Goal: Entertainment & Leisure: Consume media (video, audio)

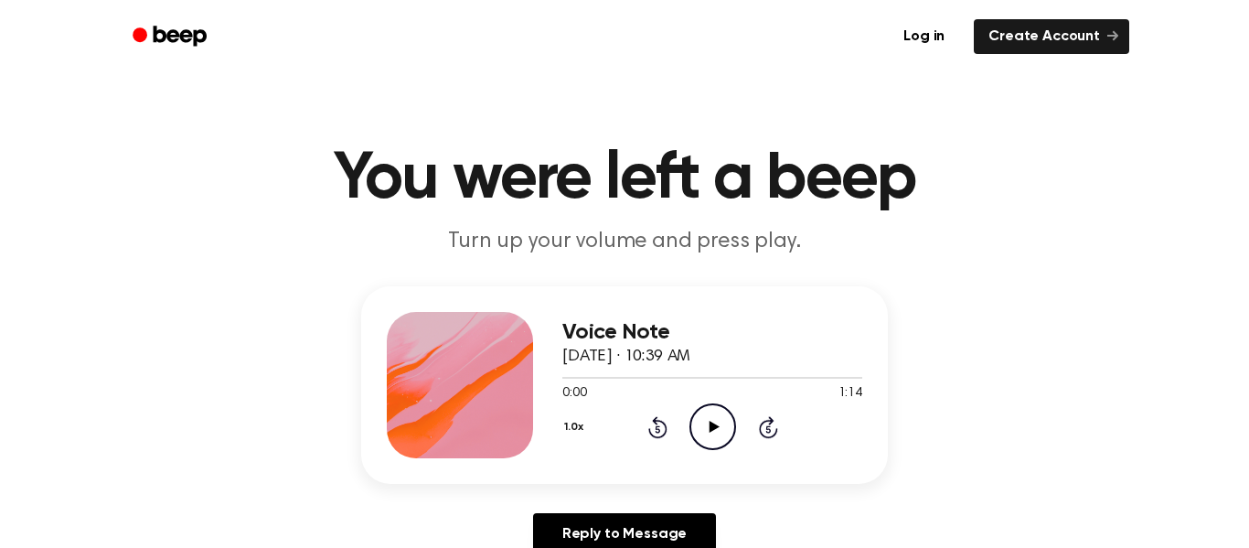
click at [716, 415] on icon "Play Audio" at bounding box center [712, 426] width 47 height 47
click at [716, 415] on icon "Pause Audio" at bounding box center [712, 426] width 47 height 47
click at [716, 425] on icon at bounding box center [714, 427] width 10 height 12
click at [711, 429] on icon "Pause Audio" at bounding box center [712, 426] width 47 height 47
click at [699, 431] on icon "Play Audio" at bounding box center [712, 426] width 47 height 47
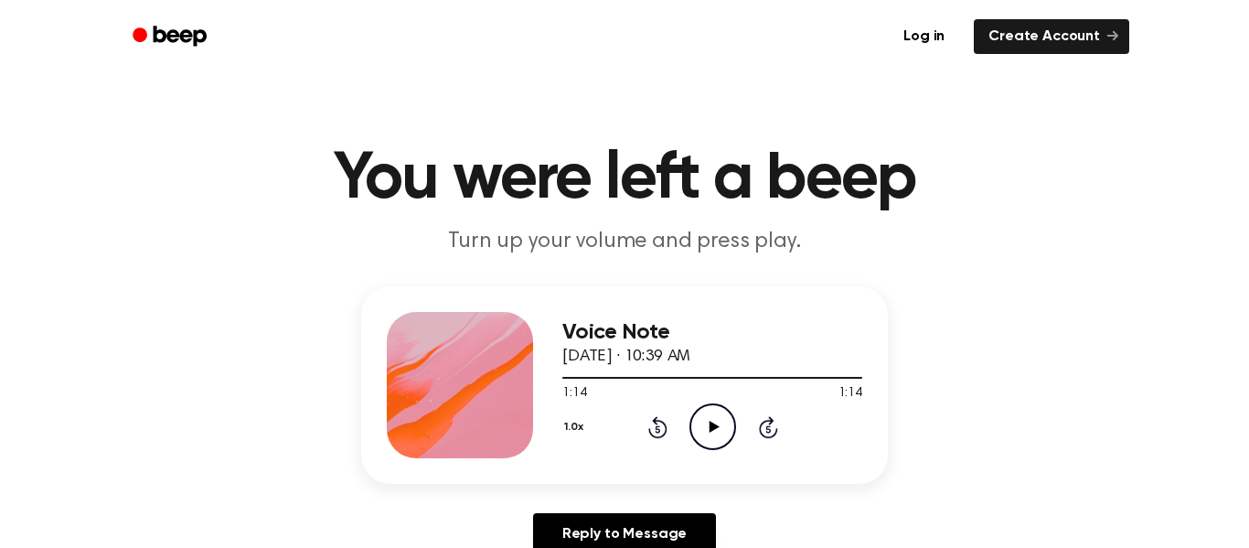
click at [699, 431] on icon "Play Audio" at bounding box center [712, 426] width 47 height 47
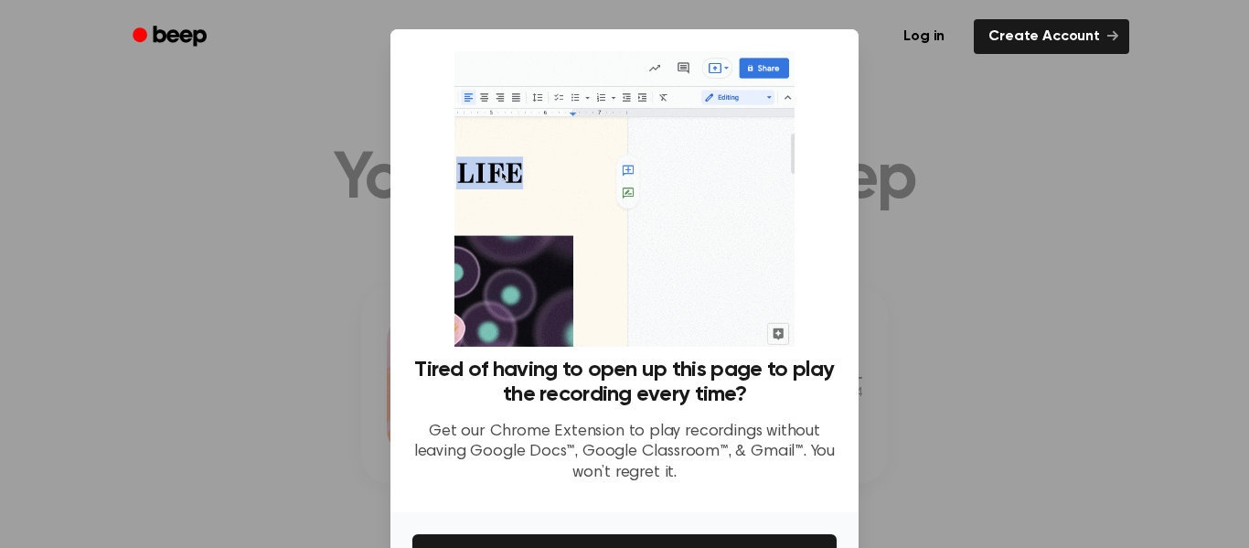
click at [1025, 433] on div at bounding box center [624, 274] width 1249 height 548
click at [298, 42] on ul "Log in Create Account" at bounding box center [683, 37] width 891 height 42
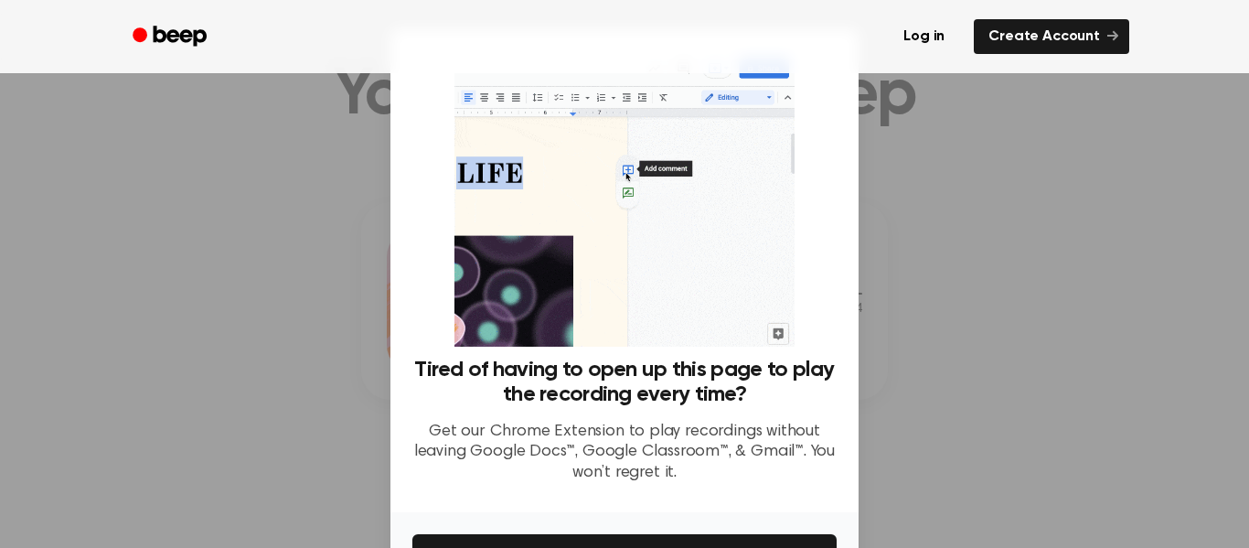
scroll to position [78, 0]
